Goal: Information Seeking & Learning: Learn about a topic

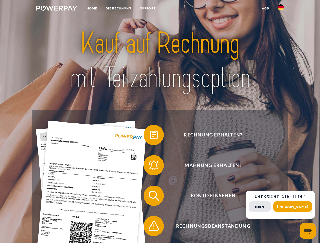
click at [56, 9] on img at bounding box center [56, 8] width 41 height 5
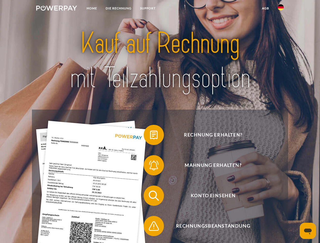
click at [280, 9] on img at bounding box center [280, 7] width 6 height 6
click at [265, 8] on link "agb" at bounding box center [265, 8] width 16 height 9
click at [150, 136] on span at bounding box center [145, 134] width 25 height 25
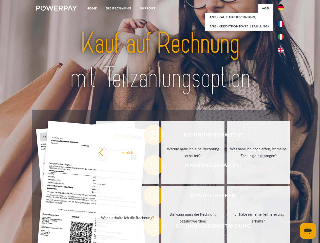
click at [150, 166] on div "Rechnung erhalten? Mahnung erhalten? Konto einsehen" at bounding box center [160, 211] width 256 height 203
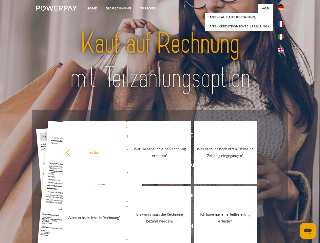
click at [150, 197] on link "Bis wann muss die Rechnung bezahlt werden?" at bounding box center [159, 217] width 63 height 63
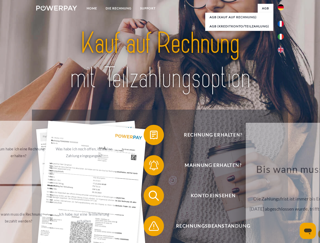
click at [150, 227] on span at bounding box center [145, 225] width 25 height 25
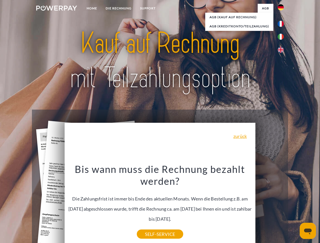
click at [282, 205] on div "Rechnung erhalten? Mahnung erhalten? Konto einsehen" at bounding box center [160, 211] width 256 height 203
click at [269, 206] on span "Konto einsehen" at bounding box center [213, 196] width 124 height 20
click at [294, 207] on header "Home DIE RECHNUNG SUPPORT" at bounding box center [160, 175] width 320 height 350
